Goal: Information Seeking & Learning: Check status

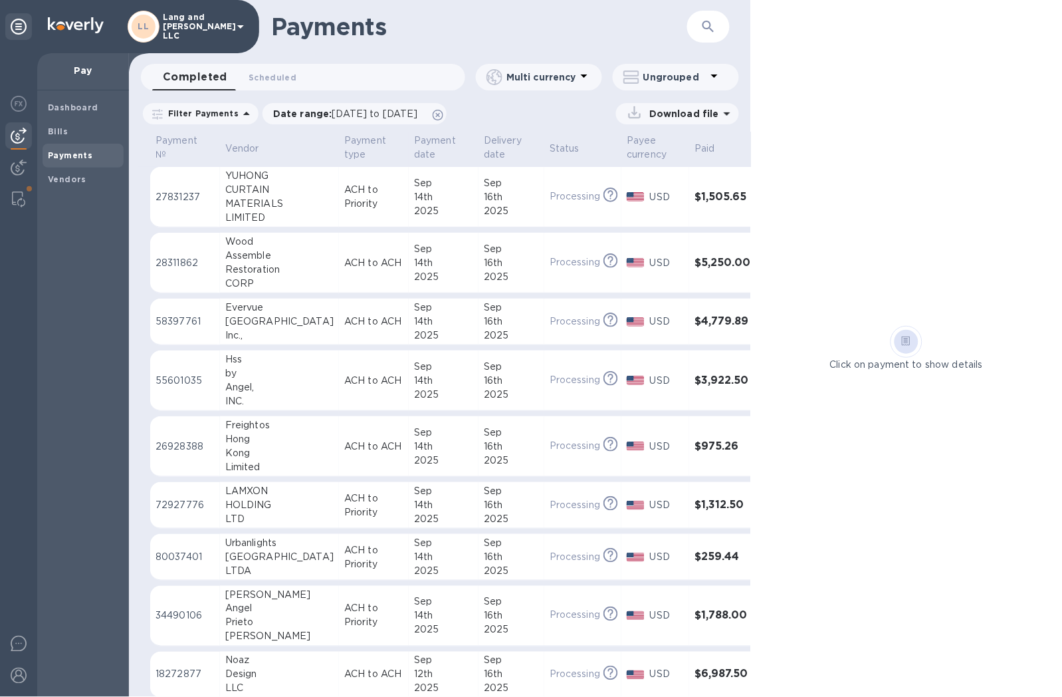
drag, startPoint x: 523, startPoint y: 55, endPoint x: 515, endPoint y: 40, distance: 16.4
click at [523, 55] on div "Payments ​ Completed 0 Scheduled 0 Multi currency Ungrouped Filter Payments Dat…" at bounding box center [440, 348] width 622 height 697
click at [64, 230] on div "Dashboard Bills Payments Vendors" at bounding box center [83, 393] width 92 height 606
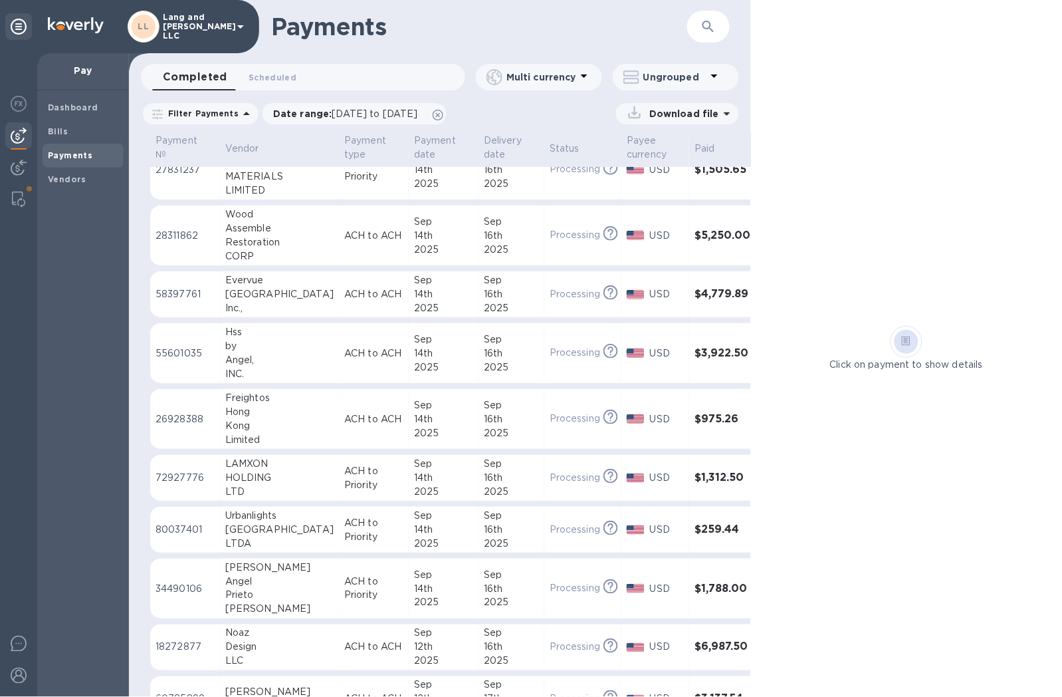
scroll to position [74, 0]
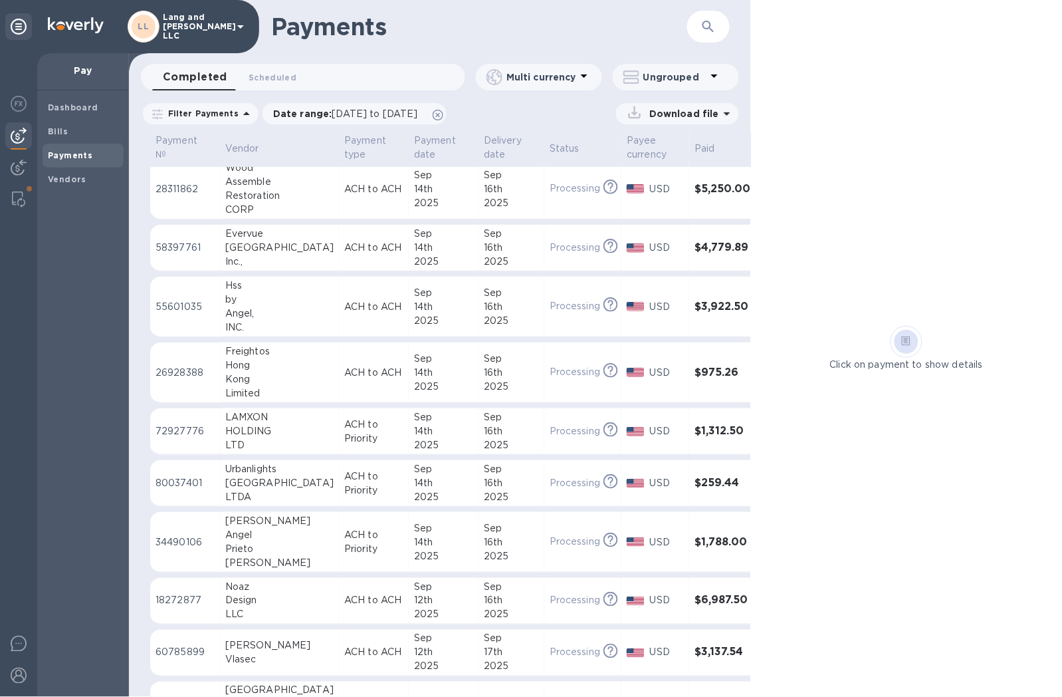
click at [360, 430] on p "ACH to Priority" at bounding box center [373, 431] width 59 height 28
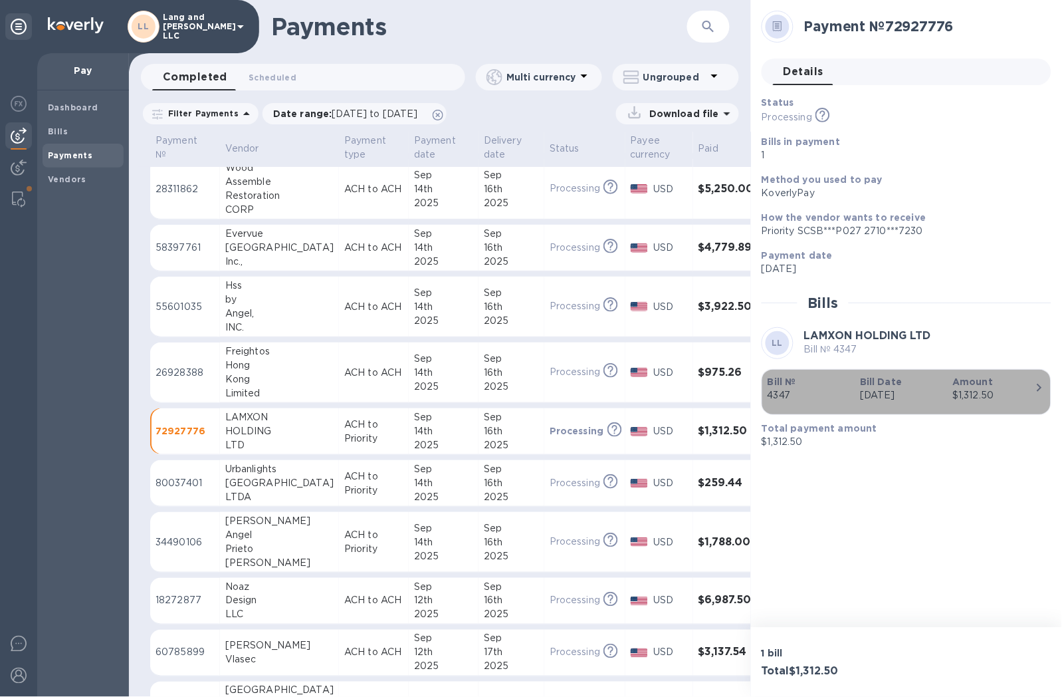
click at [885, 395] on p "[DATE]" at bounding box center [901, 395] width 82 height 14
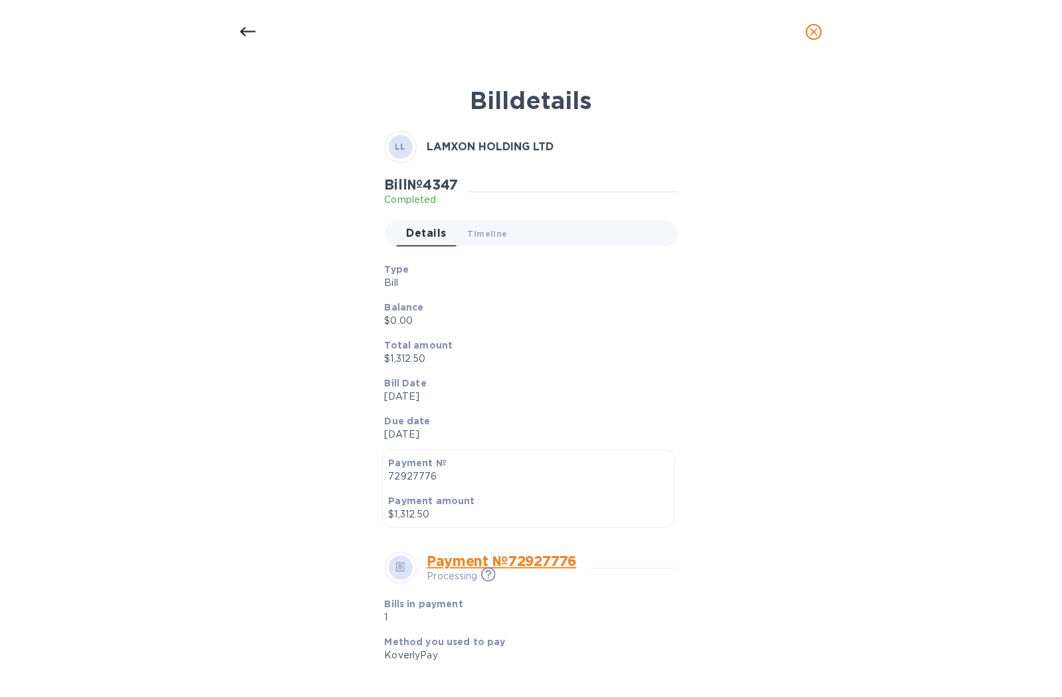
scroll to position [279, 0]
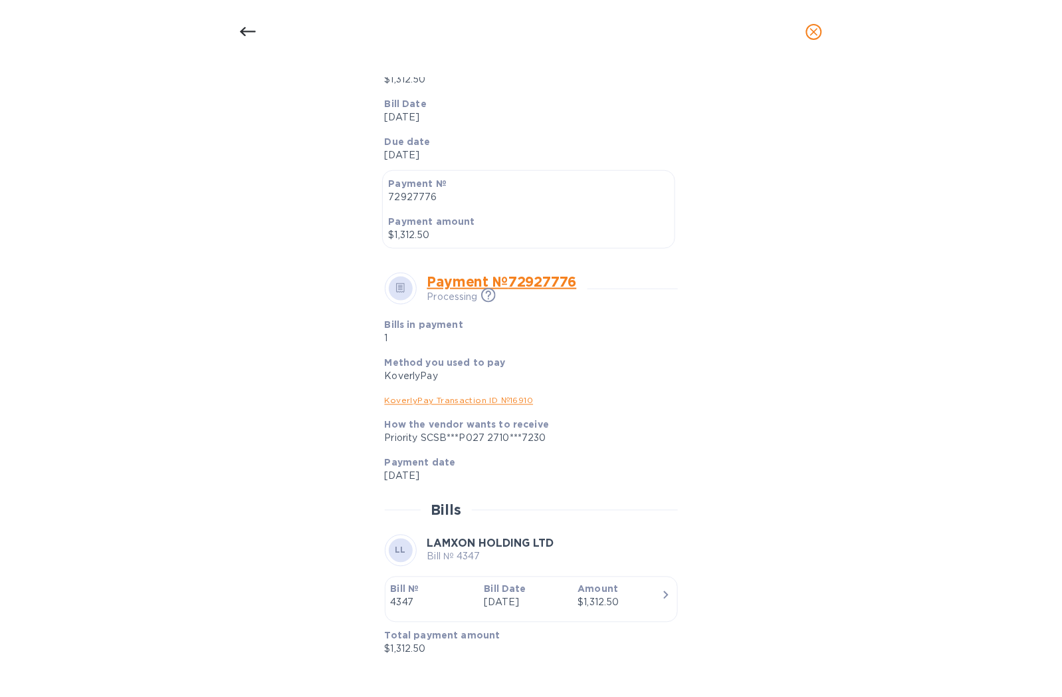
drag, startPoint x: 89, startPoint y: 115, endPoint x: 210, endPoint y: 88, distance: 124.0
click at [89, 115] on div "Bill details LL LAMXON HOLDING LTD Bill № 4347 Completed Details 0 Timeline 0 T…" at bounding box center [531, 380] width 1062 height 633
click at [819, 27] on icon "close" at bounding box center [814, 31] width 13 height 13
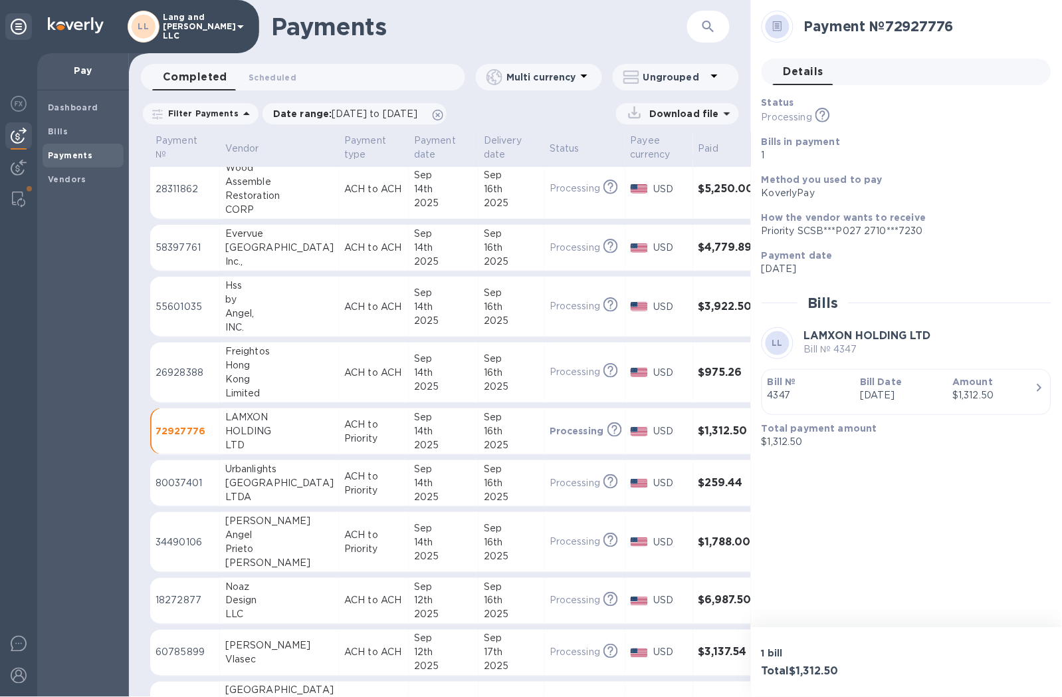
scroll to position [0, 0]
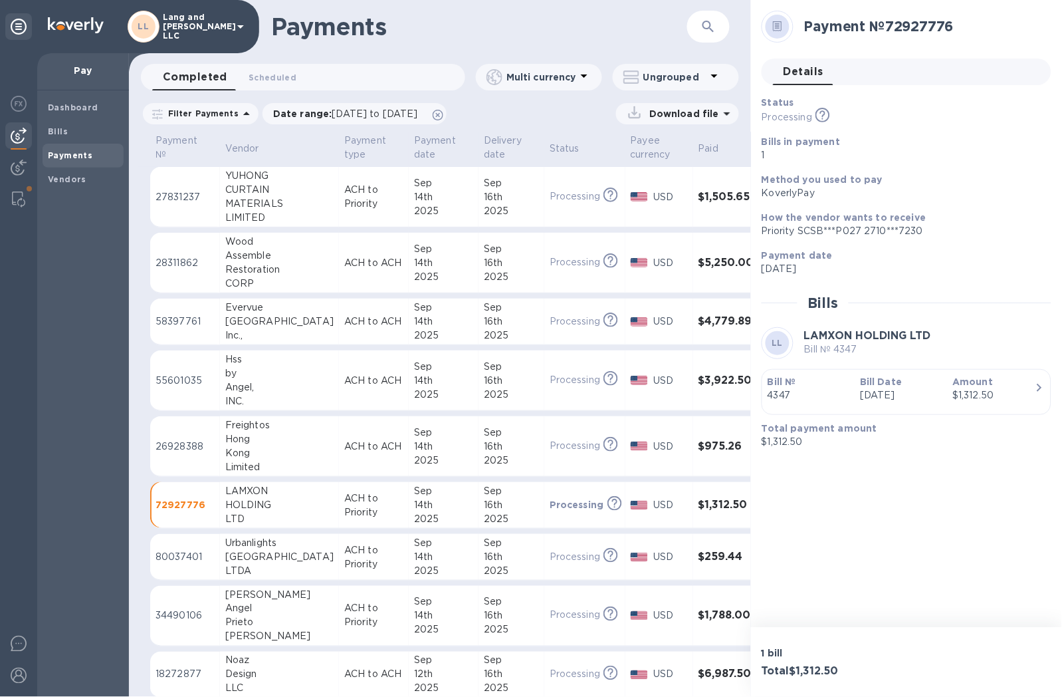
click at [268, 451] on div "Kong" at bounding box center [279, 453] width 108 height 14
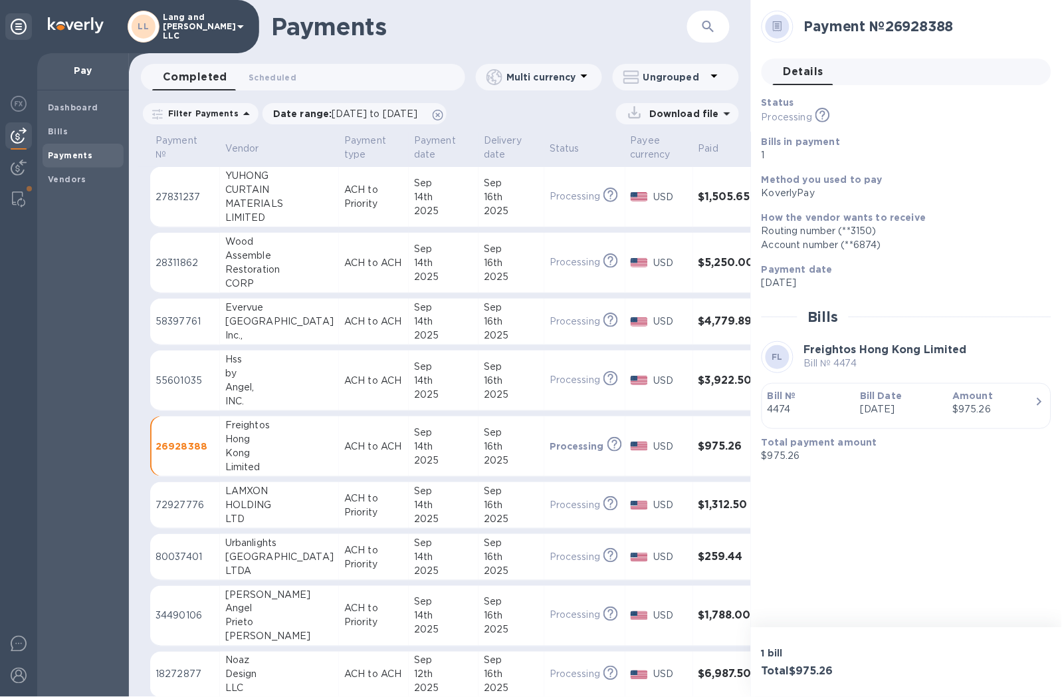
click at [954, 392] on b "Amount" at bounding box center [973, 395] width 41 height 11
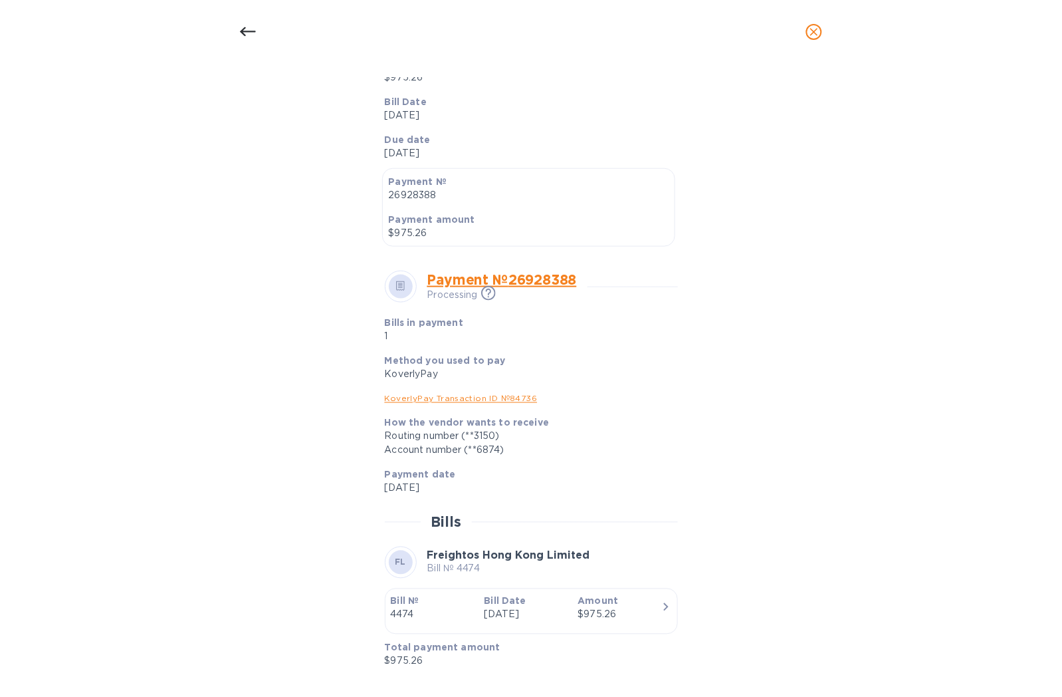
scroll to position [293, 0]
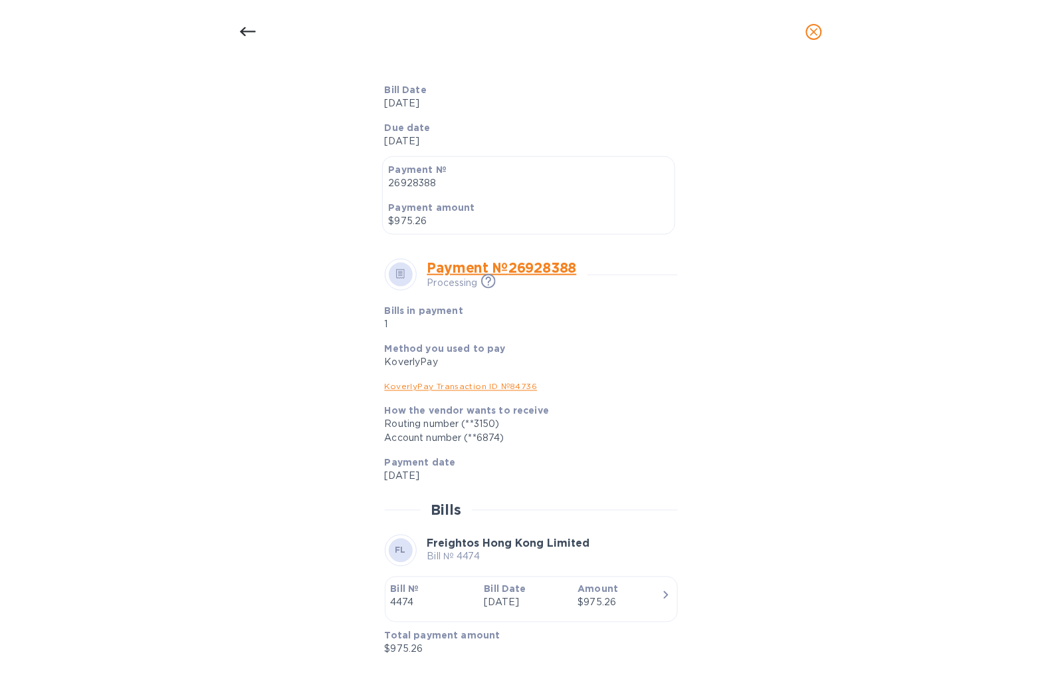
click at [58, 82] on div "Bill details FL Freightos Hong Kong Limited Bill № 4474 Completed Details 0 Tim…" at bounding box center [531, 380] width 1062 height 633
drag, startPoint x: 250, startPoint y: 29, endPoint x: 228, endPoint y: 45, distance: 26.7
click at [250, 29] on icon at bounding box center [248, 32] width 16 height 16
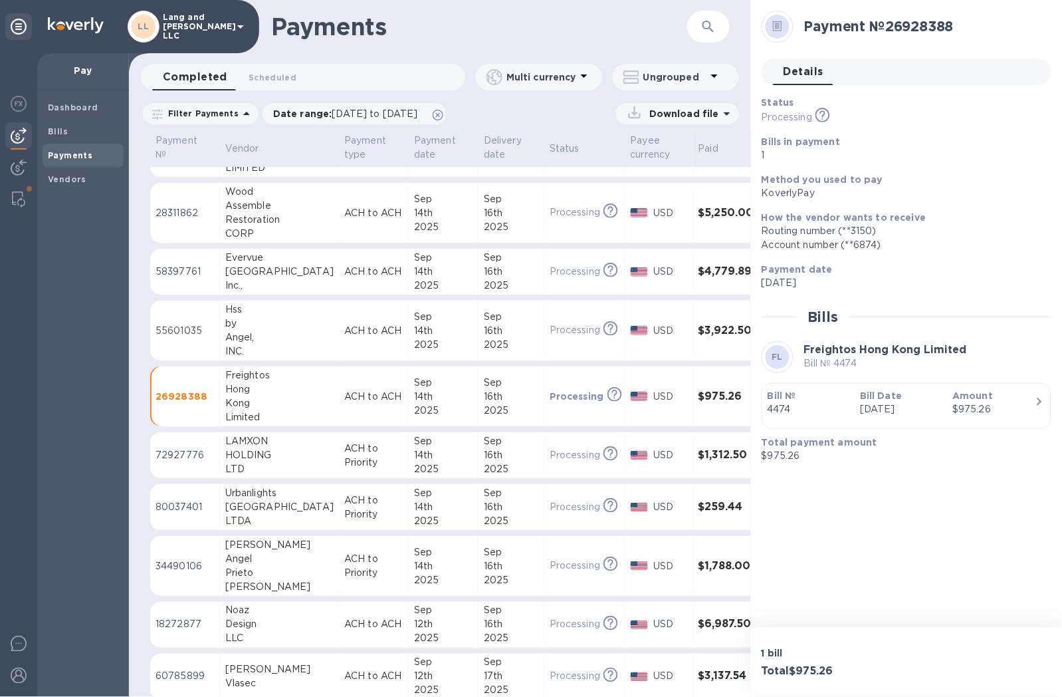
scroll to position [74, 0]
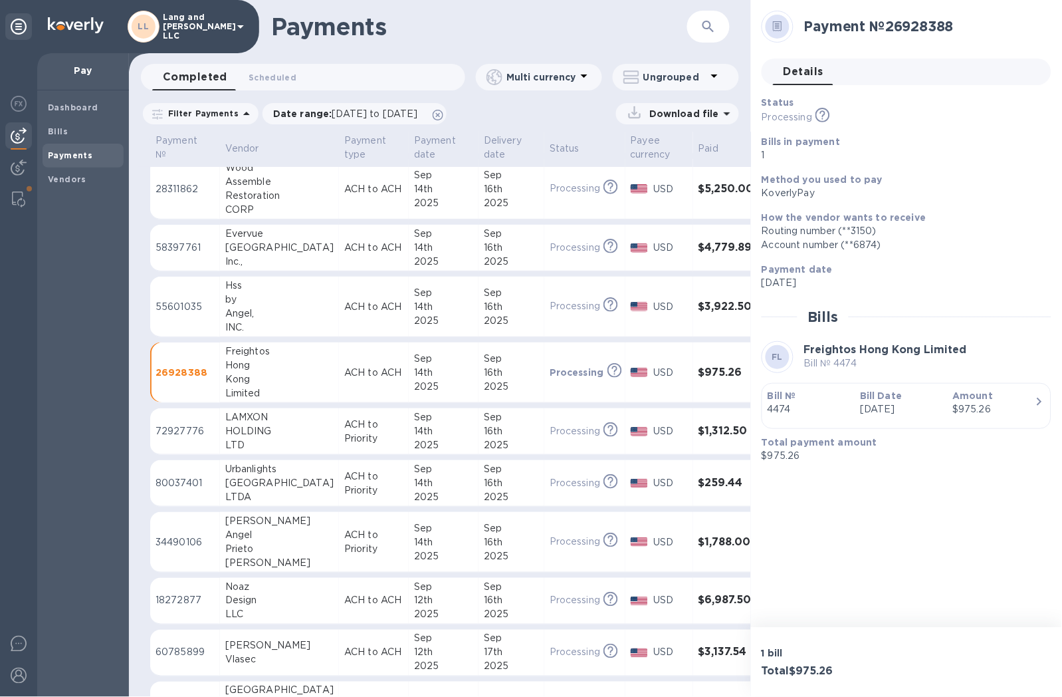
click at [241, 556] on div "[PERSON_NAME]" at bounding box center [279, 563] width 108 height 14
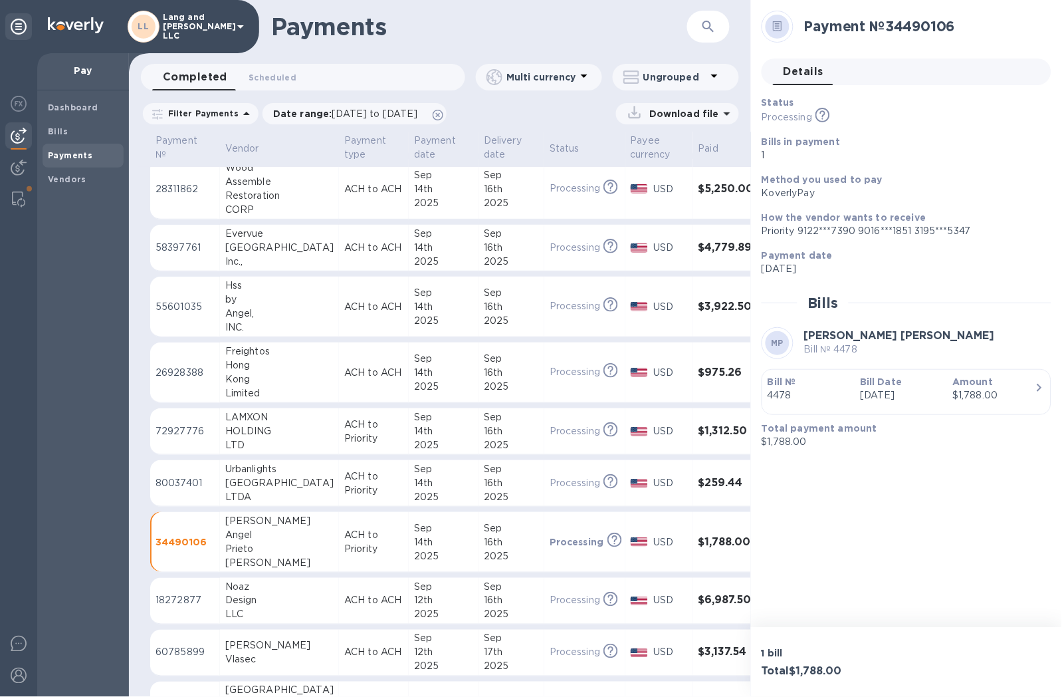
click at [929, 390] on p "[DATE]" at bounding box center [901, 395] width 82 height 14
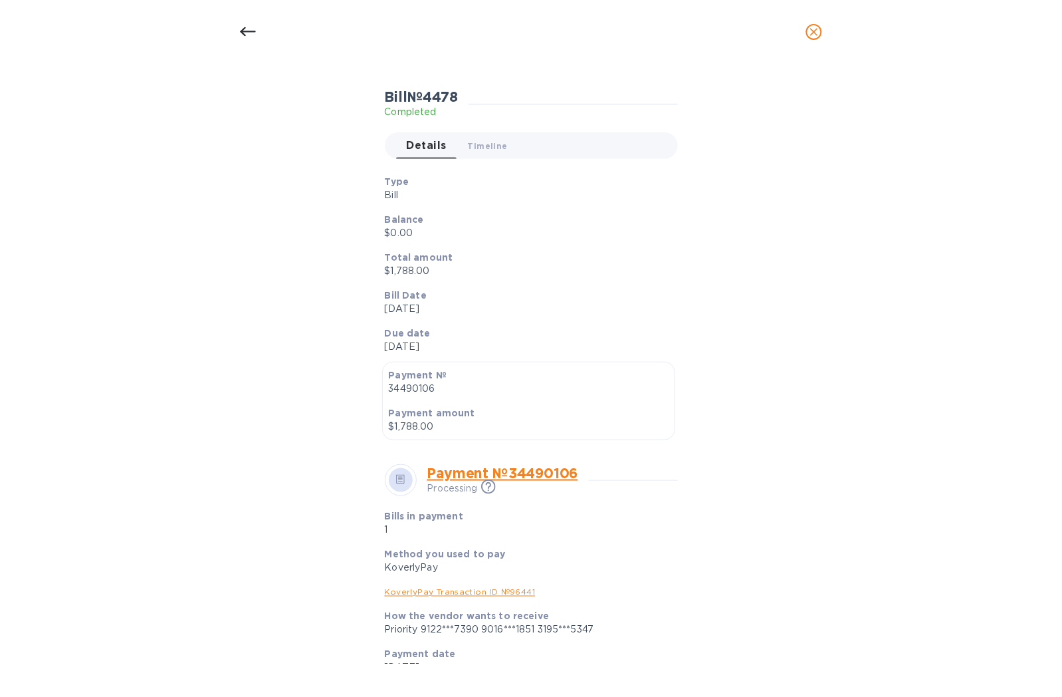
scroll to position [279, 0]
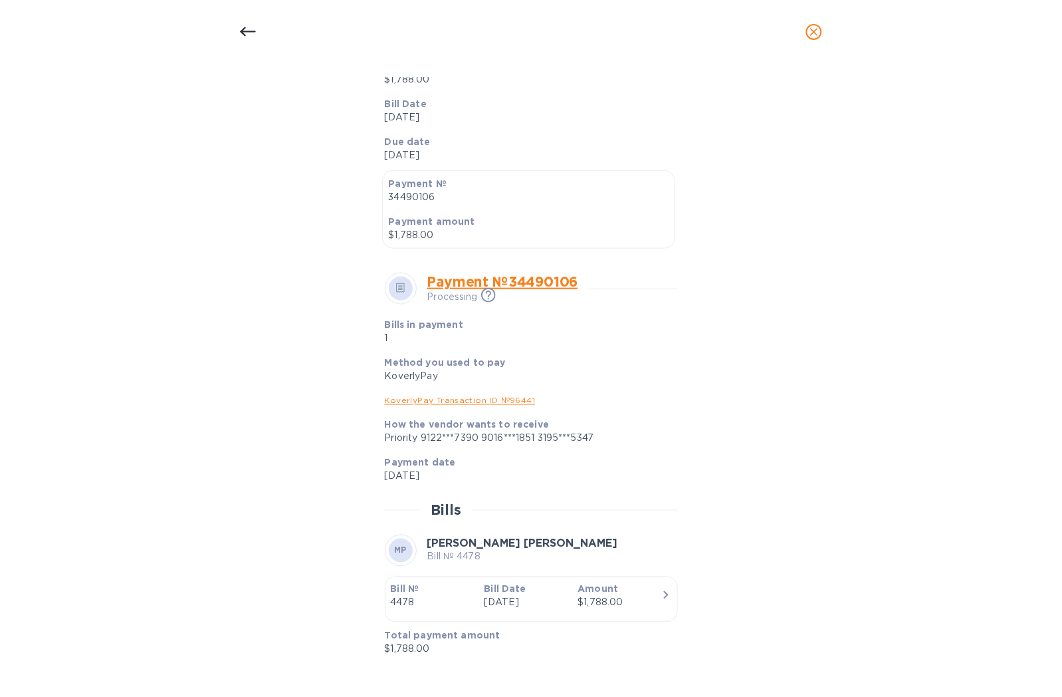
click at [100, 84] on div "Bill details [PERSON_NAME] [PERSON_NAME] [PERSON_NAME] № 4478 Completed Details…" at bounding box center [531, 380] width 1062 height 633
click at [240, 27] on icon at bounding box center [248, 32] width 16 height 16
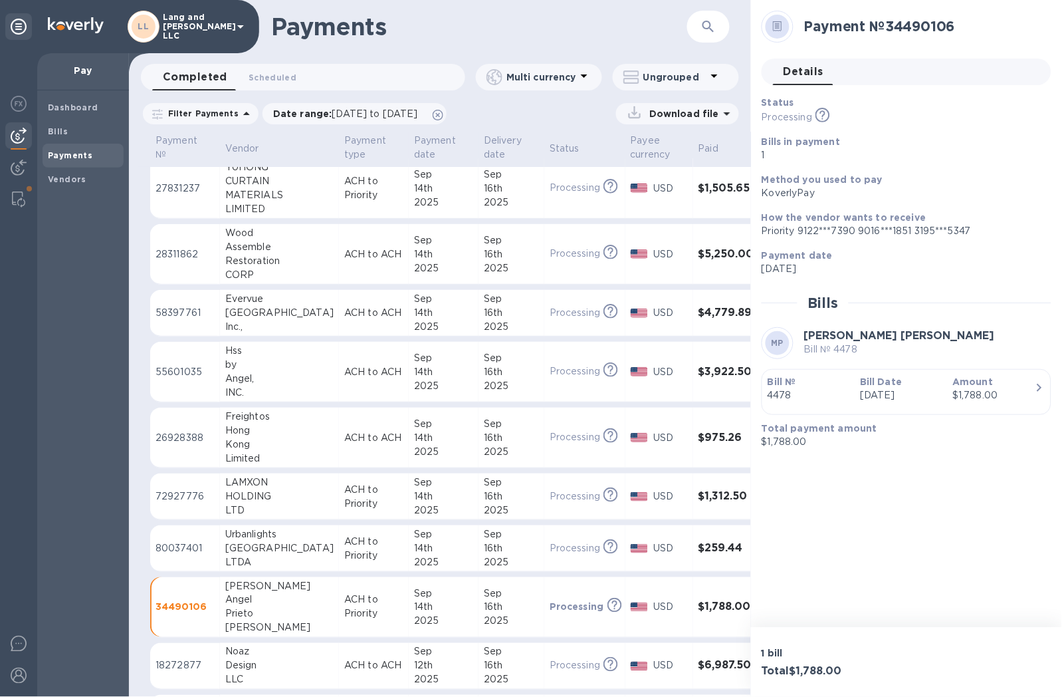
scroll to position [0, 0]
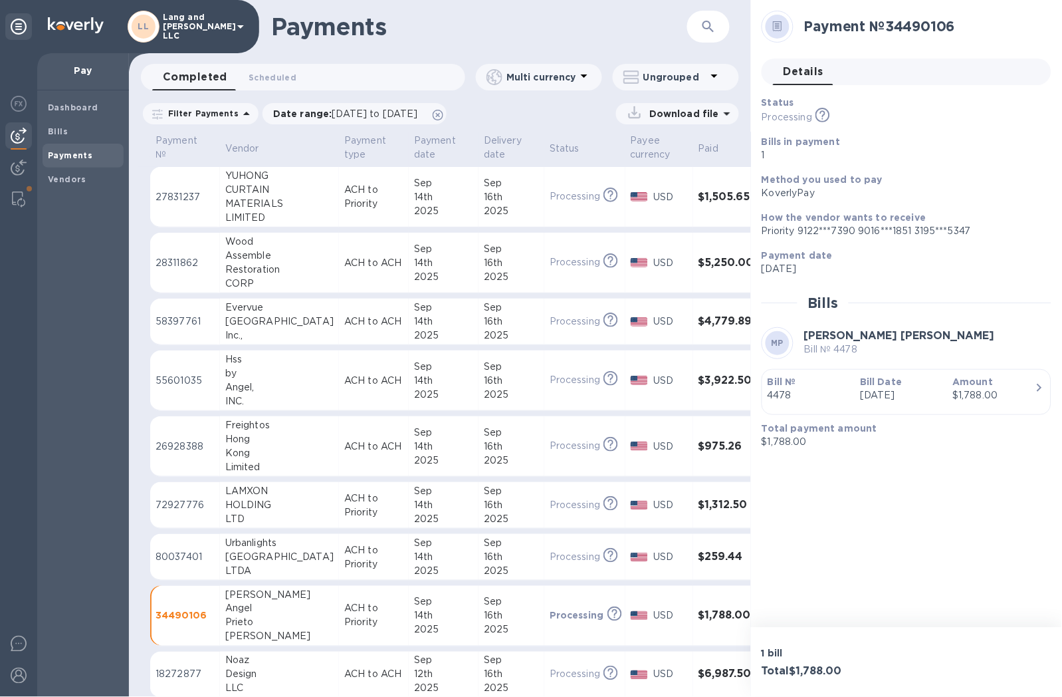
click at [360, 200] on p "ACH to Priority" at bounding box center [373, 197] width 59 height 28
click at [653, 199] on p "USD" at bounding box center [670, 197] width 34 height 14
click at [907, 388] on p "[DATE]" at bounding box center [901, 395] width 82 height 14
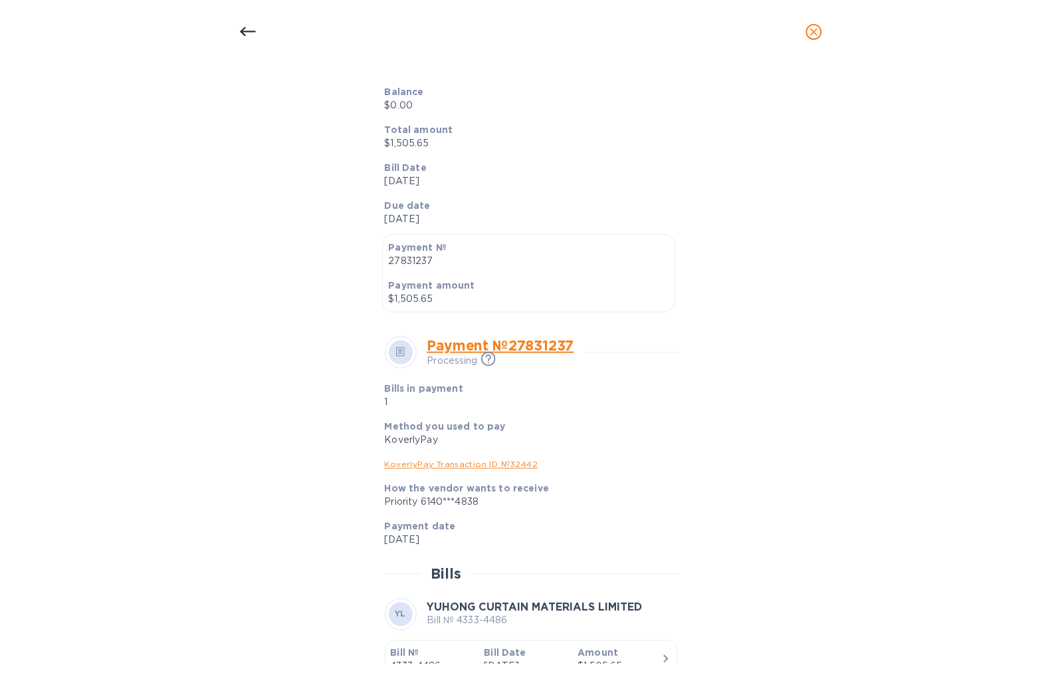
scroll to position [279, 0]
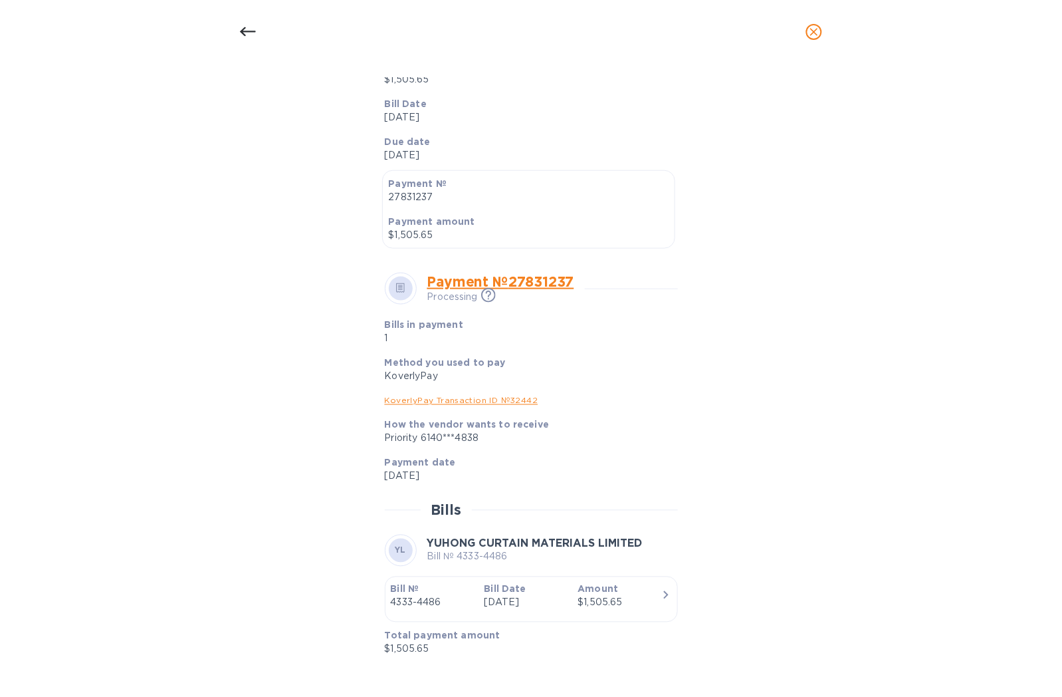
click at [91, 281] on div "Bill details YL YUHONG CURTAIN MATERIALS LIMITED Bill № 4333-4486 Completed Det…" at bounding box center [531, 380] width 1062 height 633
click at [815, 27] on icon "close" at bounding box center [814, 31] width 13 height 13
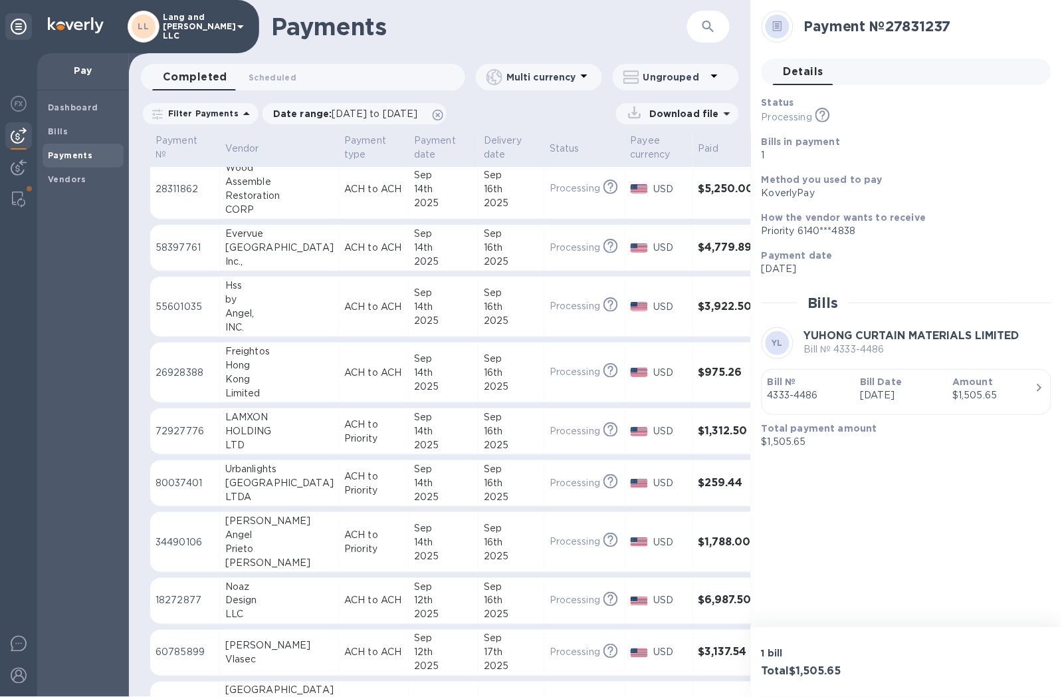
scroll to position [0, 0]
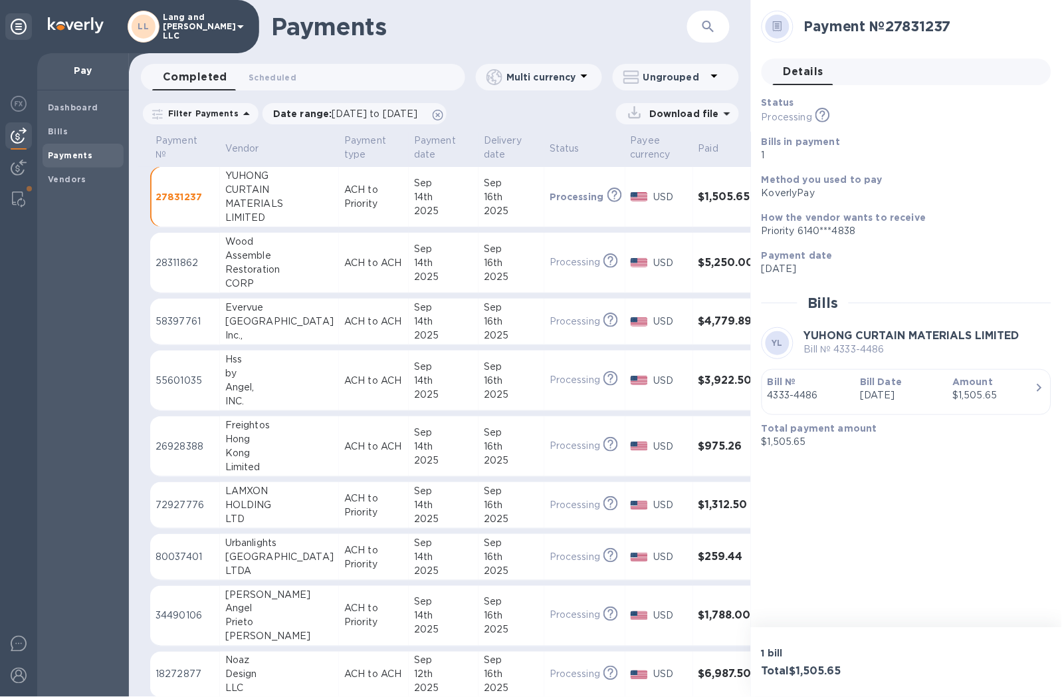
click at [256, 266] on div "Restoration" at bounding box center [279, 270] width 108 height 14
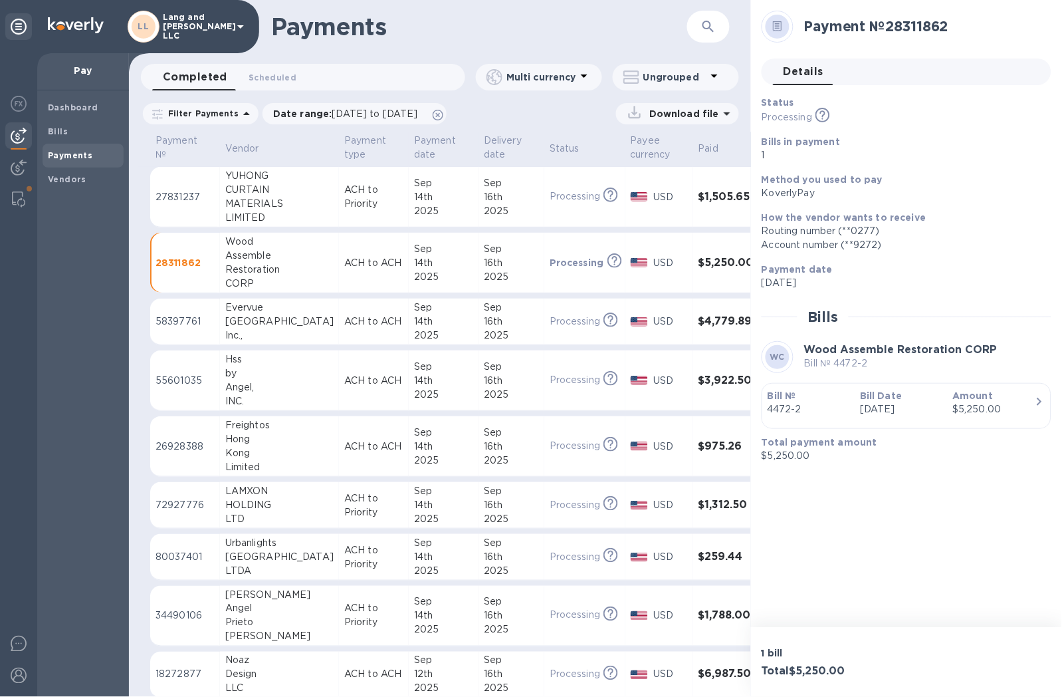
click at [935, 415] on p "[DATE]" at bounding box center [901, 409] width 82 height 14
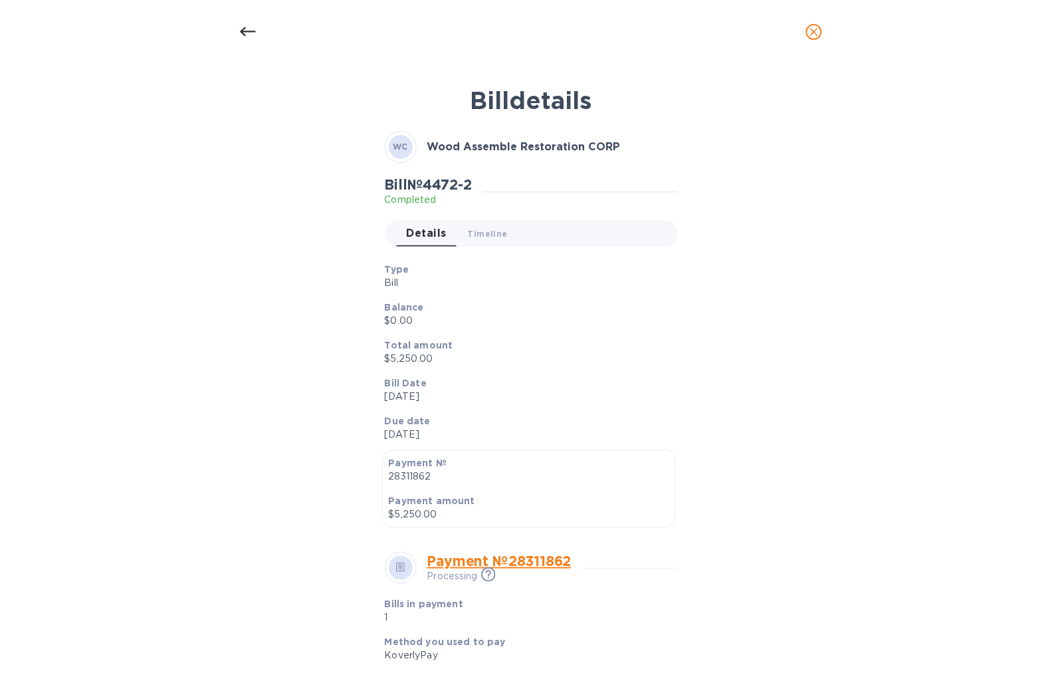
scroll to position [293, 0]
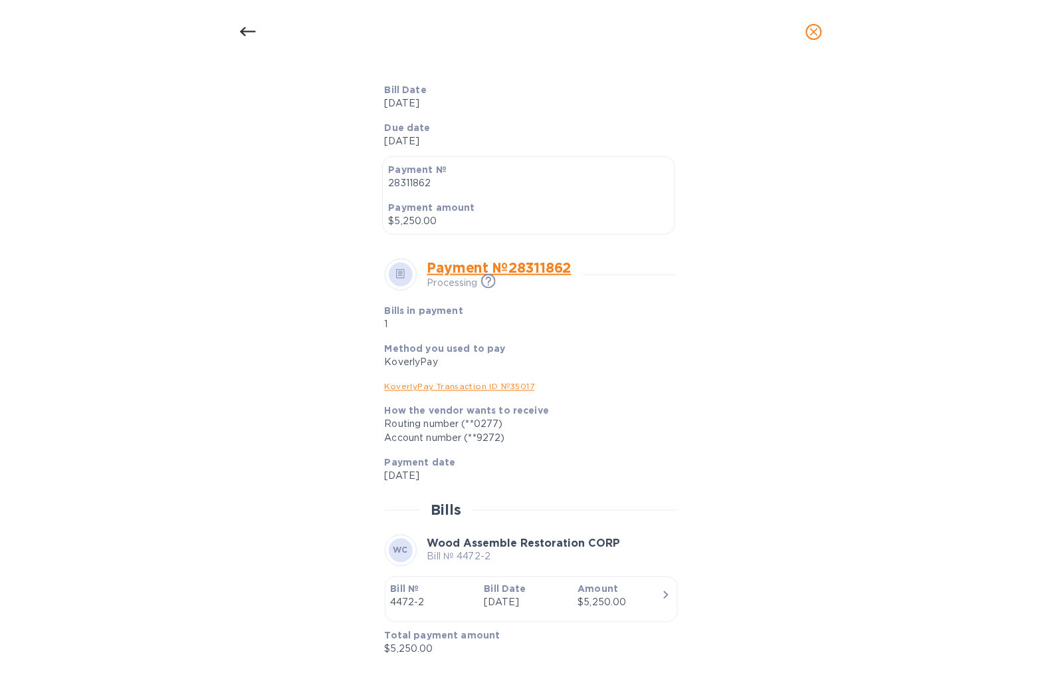
click at [88, 219] on div "Bill details [PERSON_NAME] Assemble Restoration CORP Bill № 4472-2 Completed De…" at bounding box center [531, 380] width 1062 height 633
click at [249, 37] on icon at bounding box center [248, 32] width 16 height 16
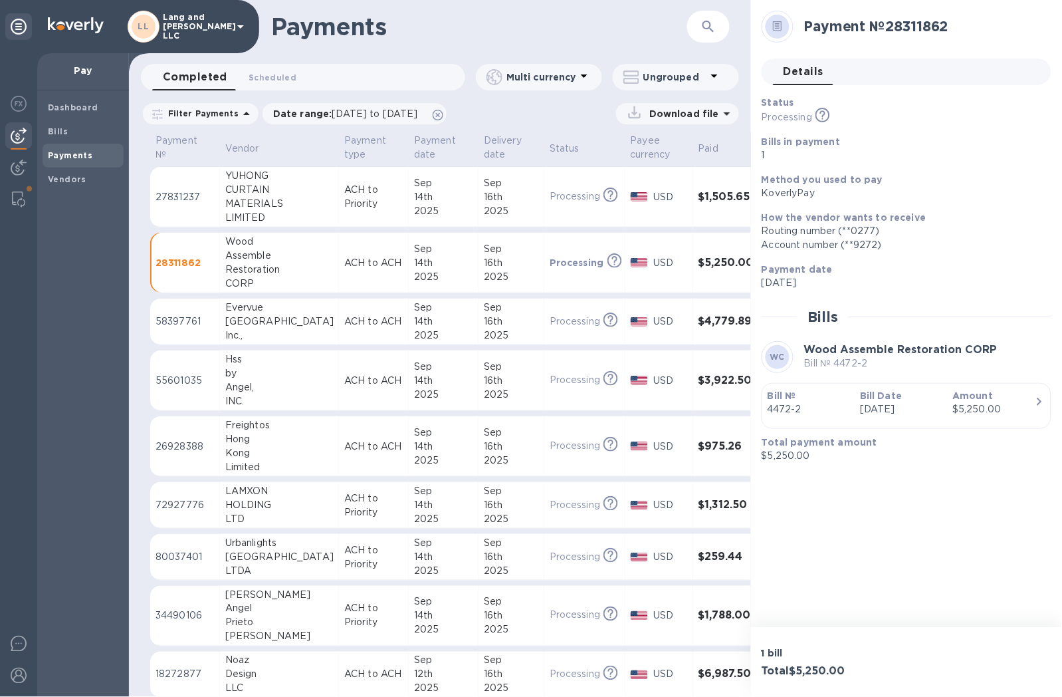
scroll to position [261, 0]
click at [247, 316] on div "[GEOGRAPHIC_DATA]" at bounding box center [279, 321] width 108 height 14
click at [900, 407] on p "[DATE]" at bounding box center [901, 409] width 82 height 14
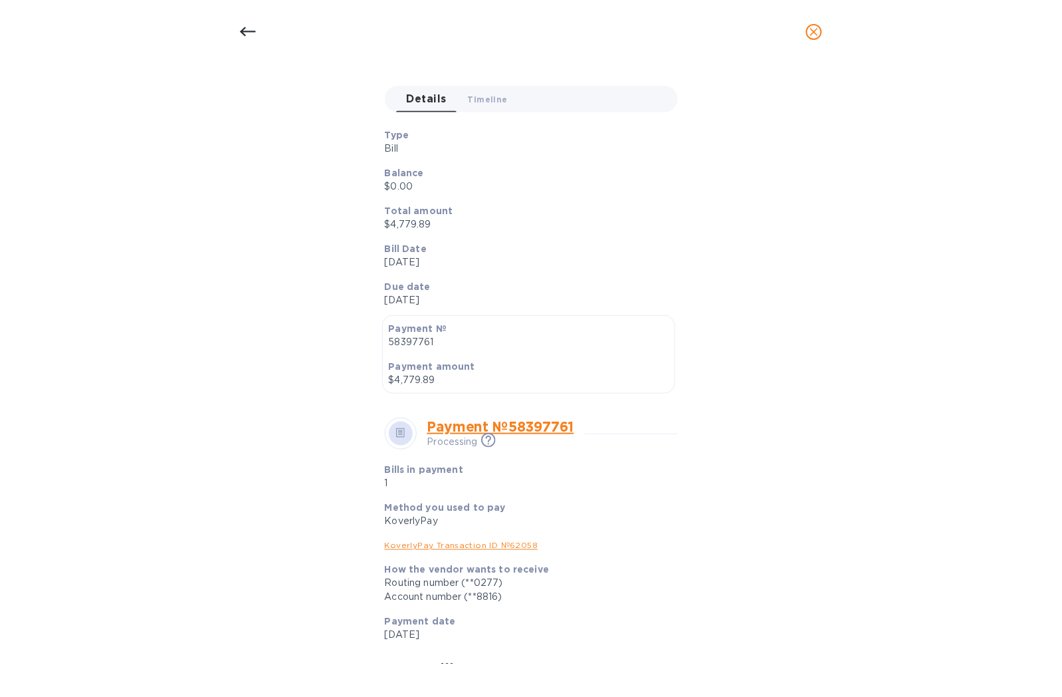
scroll to position [293, 0]
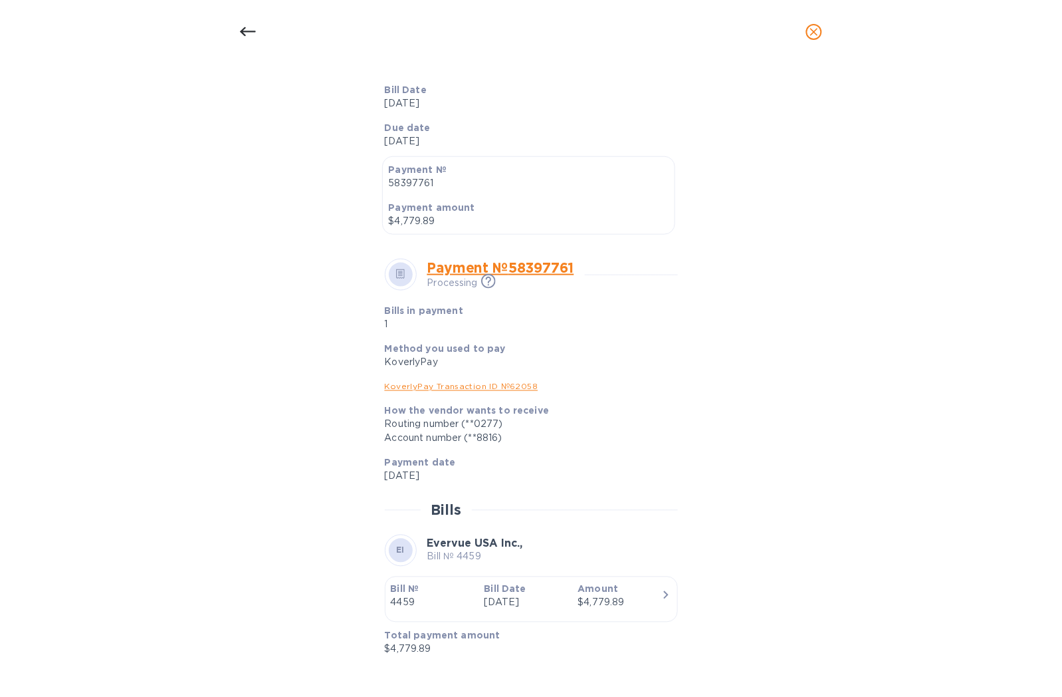
drag, startPoint x: 84, startPoint y: 268, endPoint x: 87, endPoint y: 249, distance: 19.6
click at [83, 267] on div "Bill details EI Evervue USA Inc., Bill № 4459 Completed Details 0 Timeline 0 Ty…" at bounding box center [531, 380] width 1062 height 633
click at [243, 24] on icon at bounding box center [248, 32] width 16 height 16
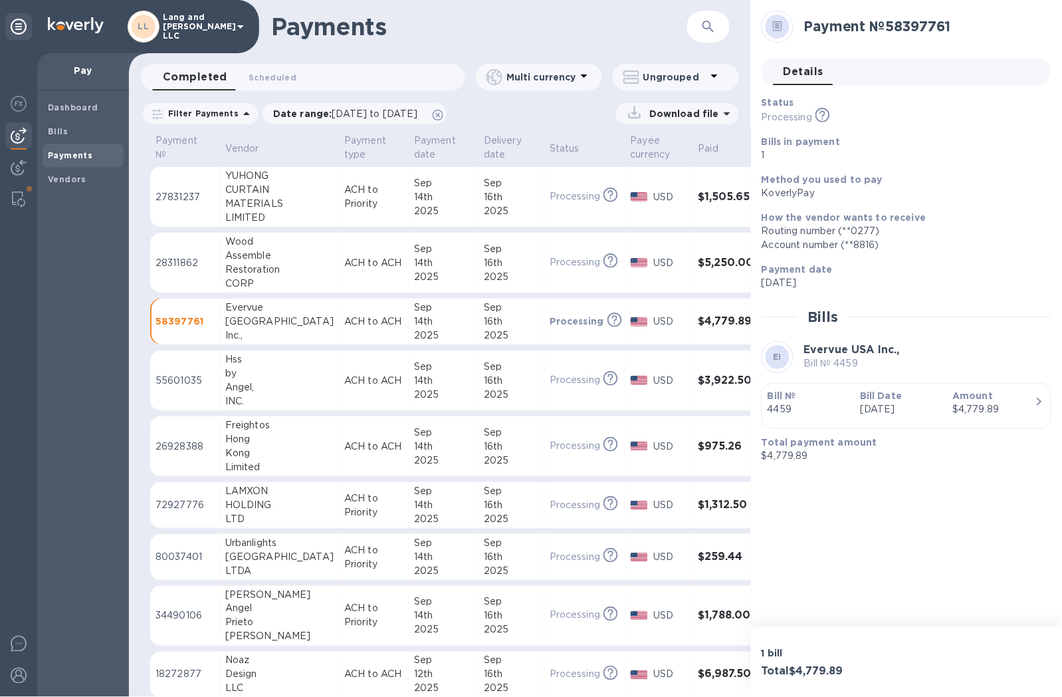
scroll to position [261, 0]
click at [699, 381] on h3 "$3,922.50" at bounding box center [732, 380] width 66 height 13
click at [823, 403] on p "4480-2" at bounding box center [809, 409] width 82 height 14
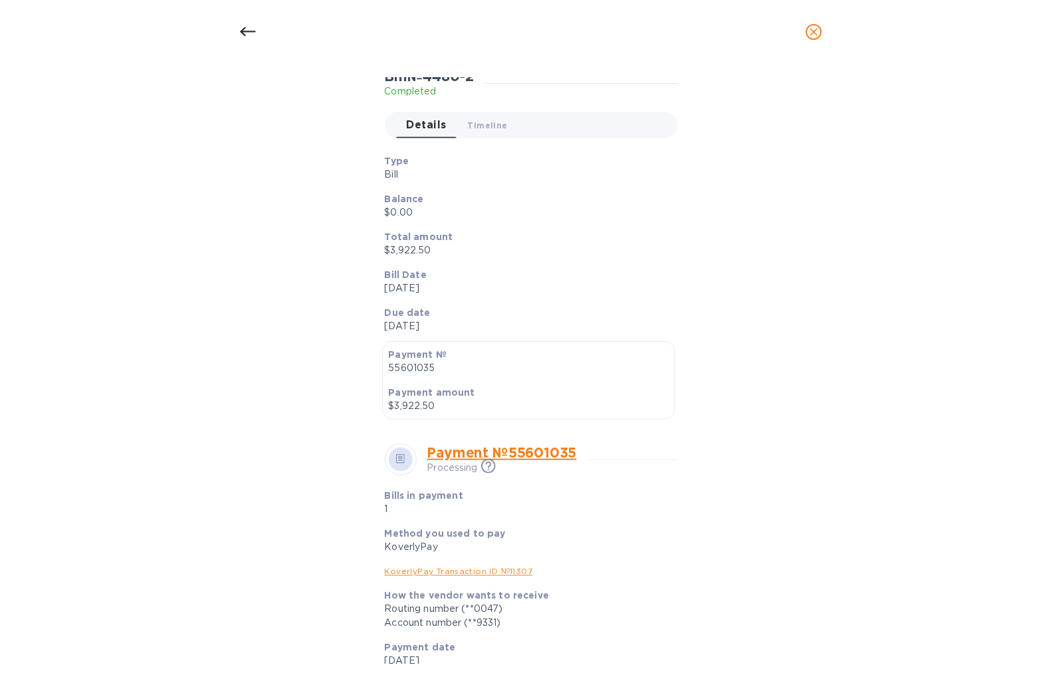
scroll to position [293, 0]
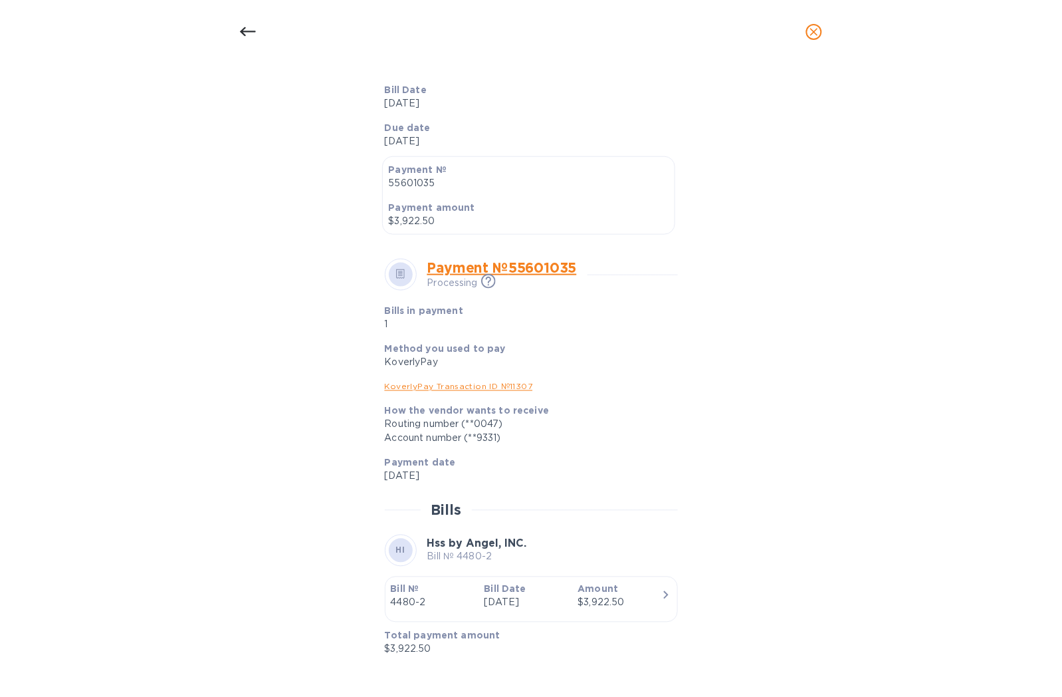
click at [70, 198] on div "Bill details HI Hss by [PERSON_NAME], INC. Bill № 4480-2 Completed Details 0 Ti…" at bounding box center [531, 380] width 1062 height 633
click at [245, 40] on div at bounding box center [248, 32] width 32 height 32
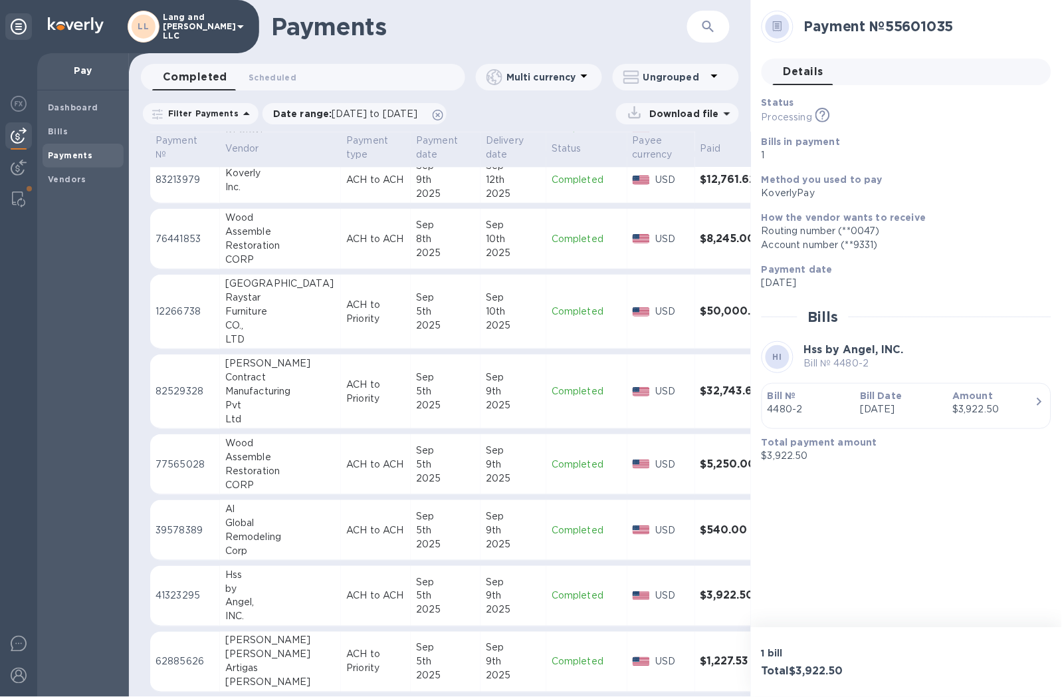
scroll to position [822, 0]
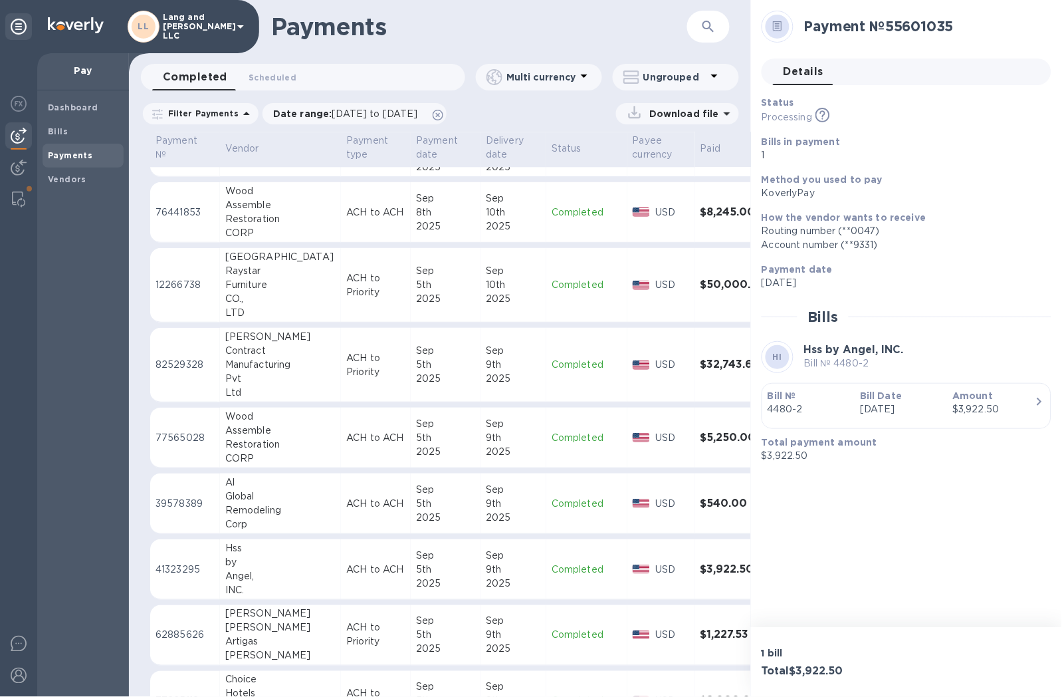
click at [486, 560] on div "Sep" at bounding box center [513, 555] width 55 height 14
click at [892, 411] on p "[DATE]" at bounding box center [901, 409] width 82 height 14
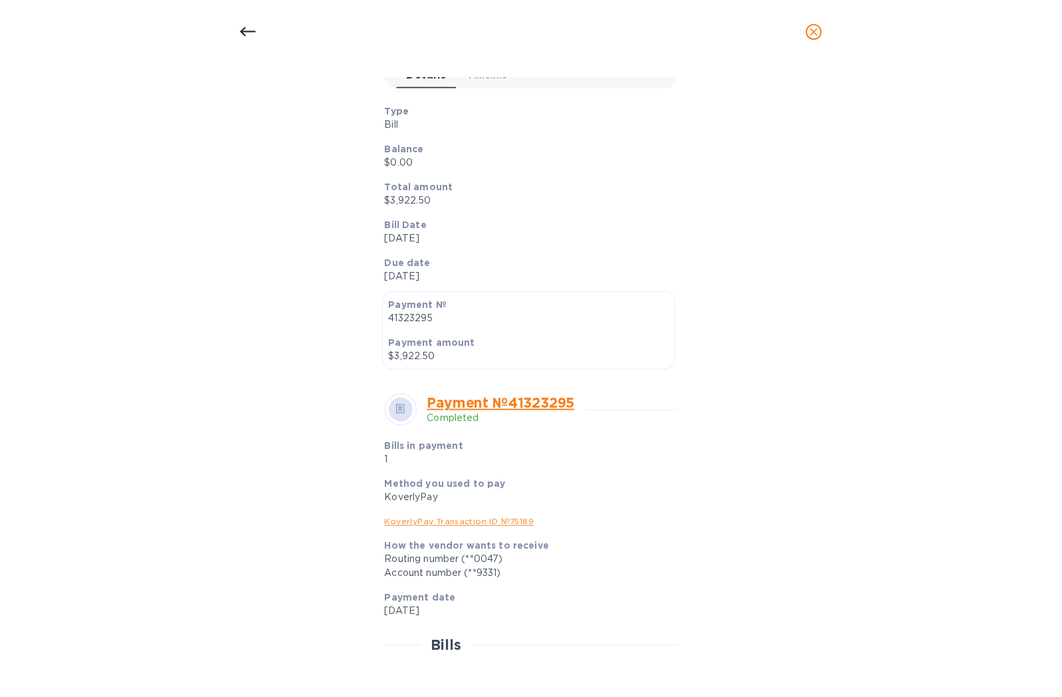
scroll to position [293, 0]
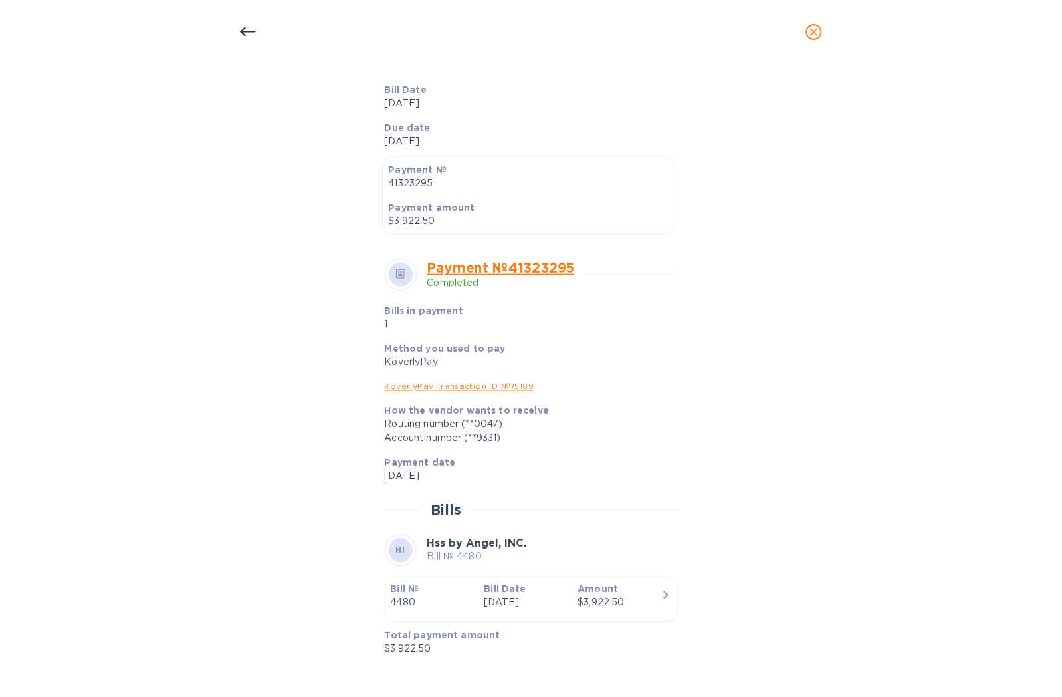
click at [1054, 62] on div at bounding box center [531, 32] width 1062 height 64
click at [235, 27] on div at bounding box center [248, 32] width 32 height 32
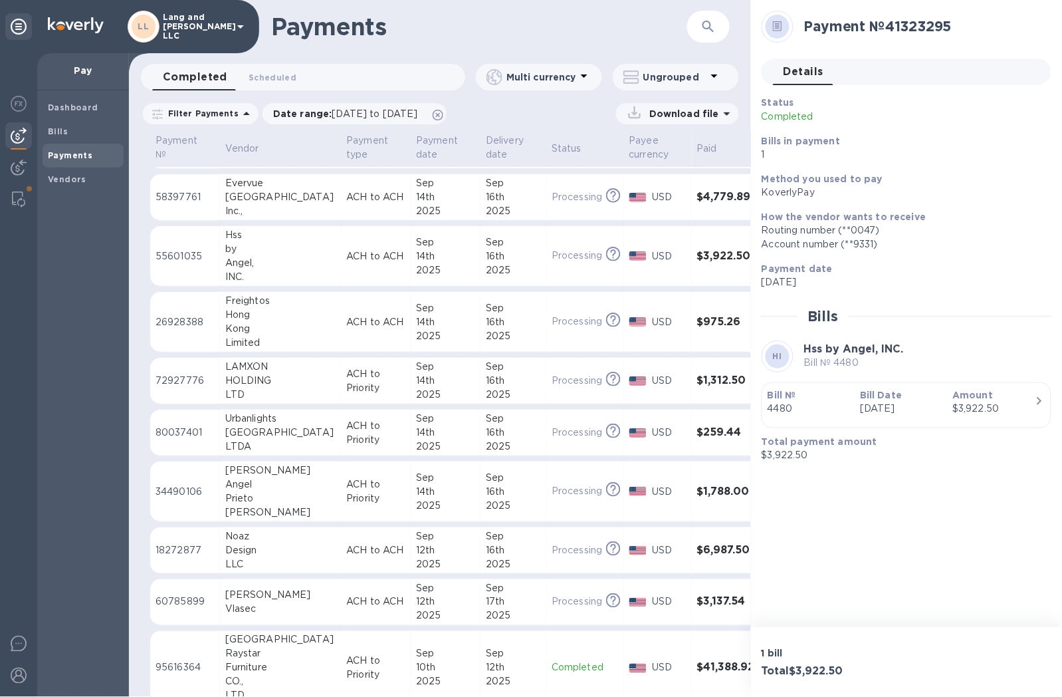
scroll to position [148, 0]
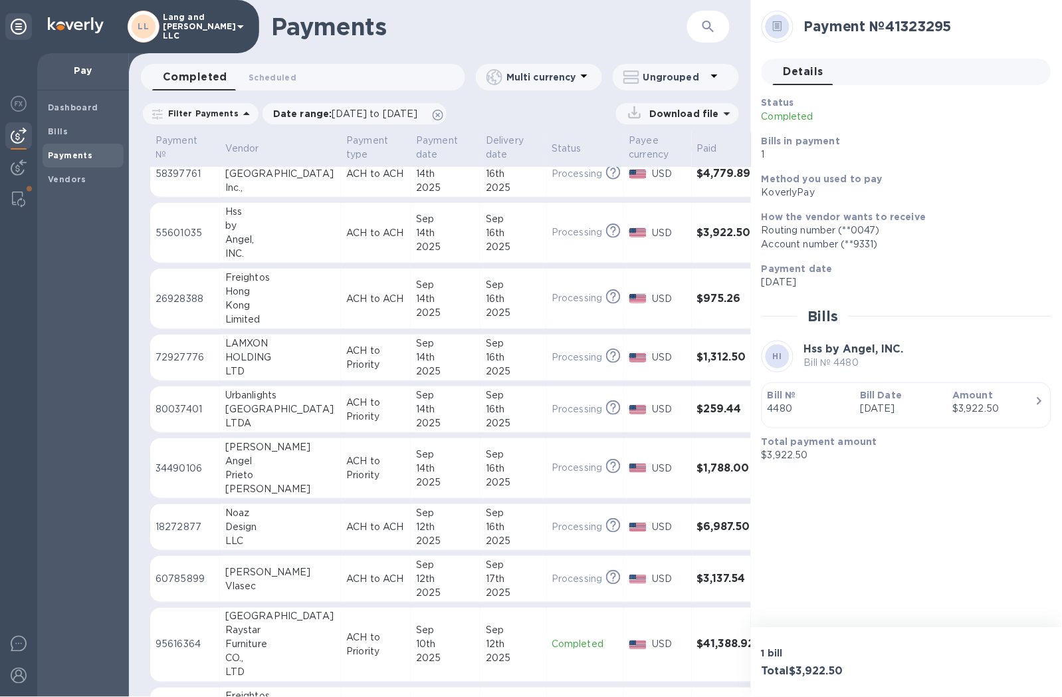
click at [346, 407] on p "ACH to Priority" at bounding box center [375, 410] width 59 height 28
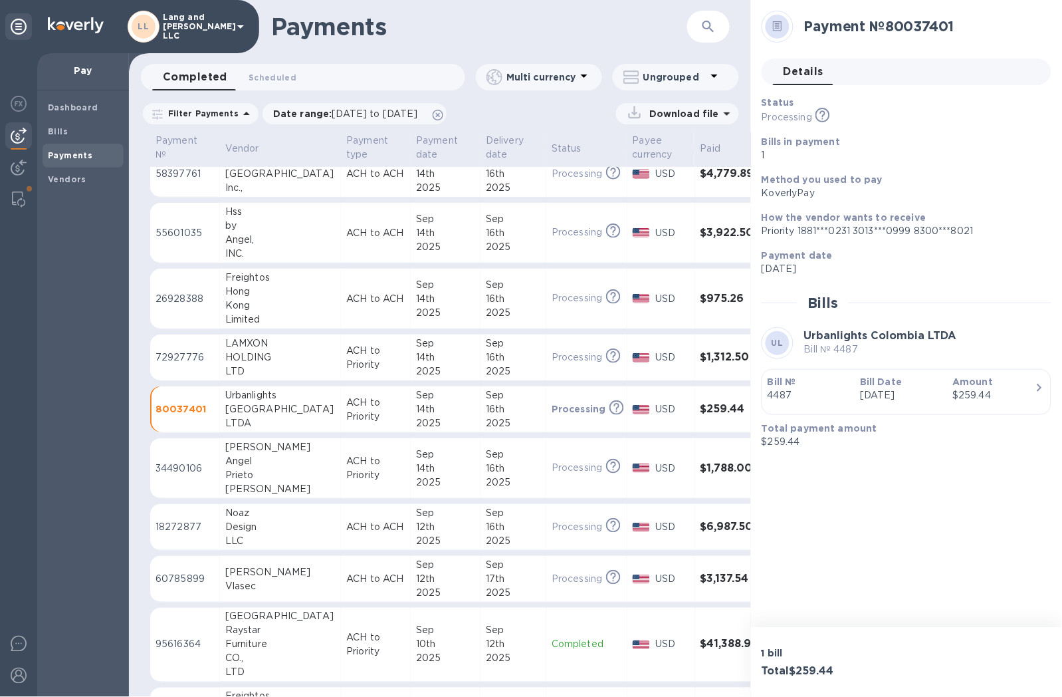
click at [866, 374] on div "Bill Date [DATE]" at bounding box center [901, 389] width 92 height 38
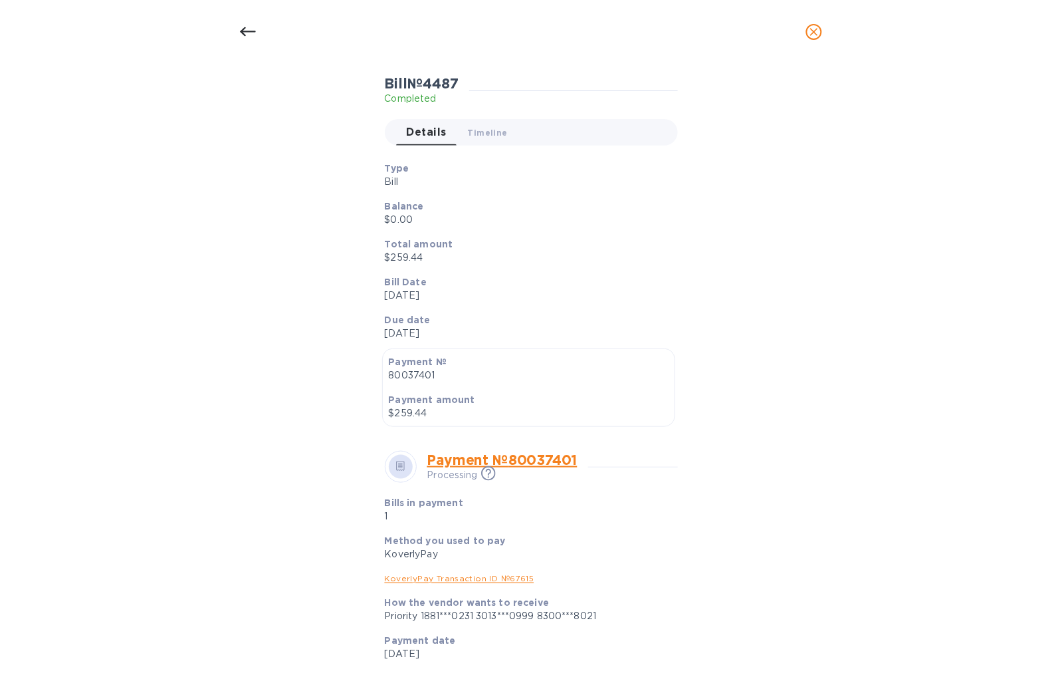
scroll to position [279, 0]
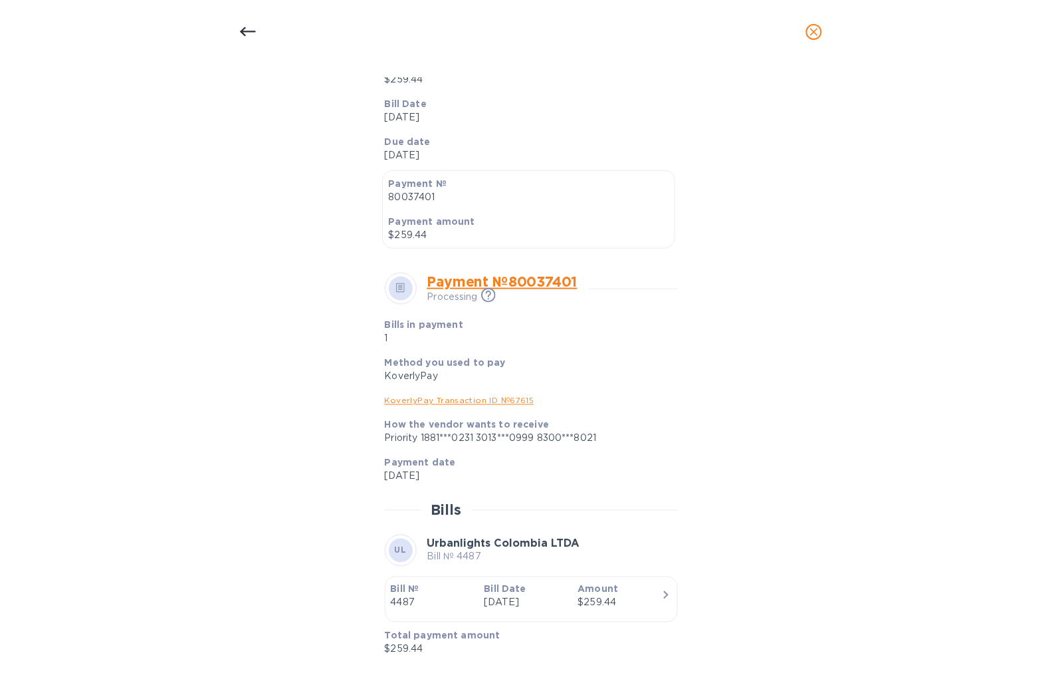
click at [25, 211] on div "Bill details UL Urbanlights Colombia LTDA Bill № 4487 Completed Details 0 Timel…" at bounding box center [531, 380] width 1062 height 633
click at [243, 29] on icon at bounding box center [248, 31] width 16 height 9
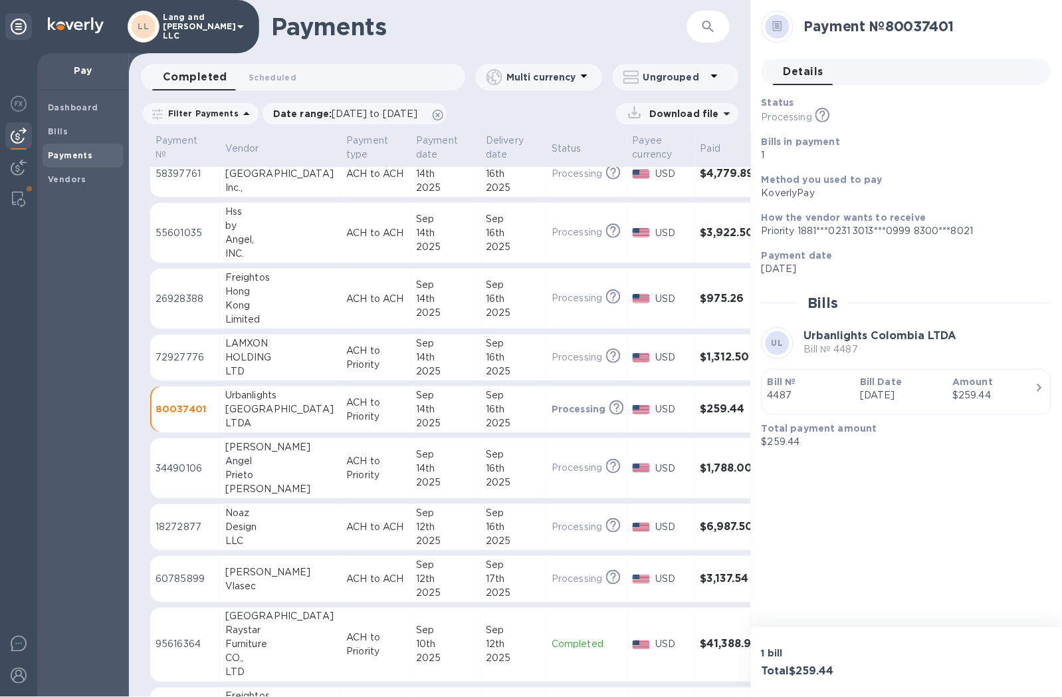
scroll to position [247, 0]
